Goal: Check status: Check status

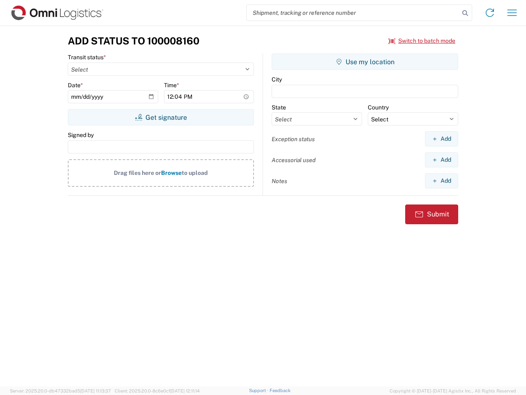
click at [353, 13] on input "search" at bounding box center [353, 13] width 213 height 16
click at [465, 13] on icon at bounding box center [466, 13] width 12 height 12
click at [490, 13] on icon at bounding box center [490, 12] width 13 height 13
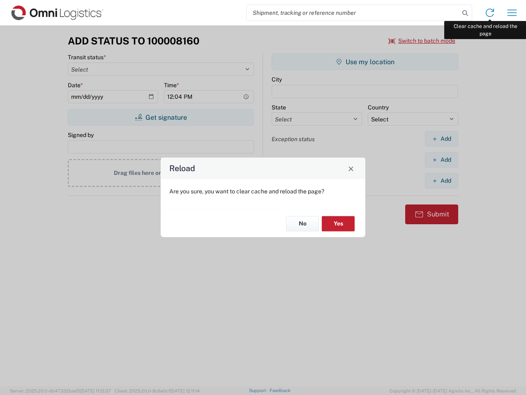
click at [512, 13] on div "Reload Are you sure, you want to clear cache and reload the page? No Yes" at bounding box center [263, 197] width 526 height 395
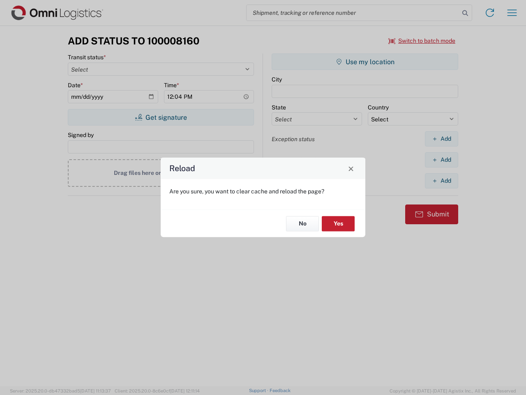
click at [422, 41] on div "Reload Are you sure, you want to clear cache and reload the page? No Yes" at bounding box center [263, 197] width 526 height 395
click at [161, 117] on div "Reload Are you sure, you want to clear cache and reload the page? No Yes" at bounding box center [263, 197] width 526 height 395
click at [365, 62] on div "Reload Are you sure, you want to clear cache and reload the page? No Yes" at bounding box center [263, 197] width 526 height 395
click at [442, 139] on div "Reload Are you sure, you want to clear cache and reload the page? No Yes" at bounding box center [263, 197] width 526 height 395
click at [442, 160] on div "Reload Are you sure, you want to clear cache and reload the page? No Yes" at bounding box center [263, 197] width 526 height 395
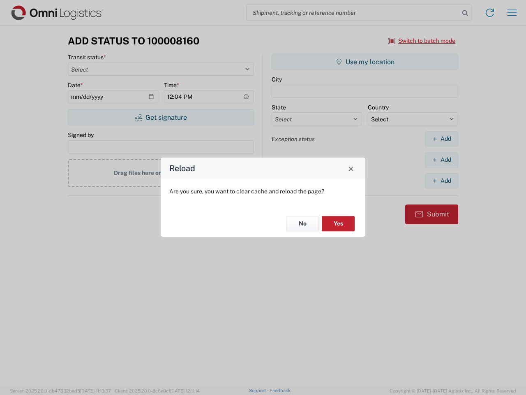
click at [442, 181] on div "Reload Are you sure, you want to clear cache and reload the page? No Yes" at bounding box center [263, 197] width 526 height 395
